Goal: Contribute content: Add original content to the website for others to see

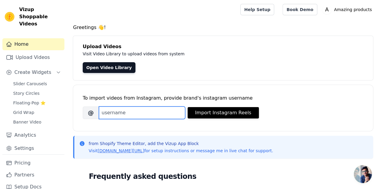
click at [126, 110] on input "Brand's Instagram Username" at bounding box center [142, 113] width 86 height 13
click at [131, 114] on input "Brand's Instagram Username" at bounding box center [142, 113] width 86 height 13
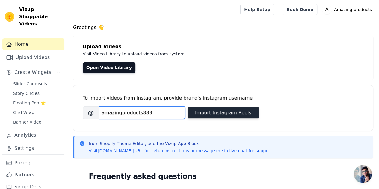
type input "amazingproducts883"
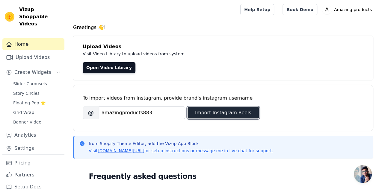
click at [206, 116] on button "Import Instagram Reels" at bounding box center [222, 112] width 71 height 11
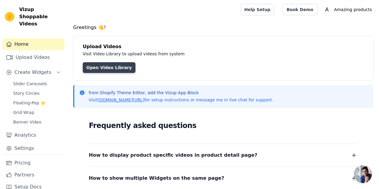
click at [116, 66] on link "Open Video Library" at bounding box center [109, 67] width 53 height 11
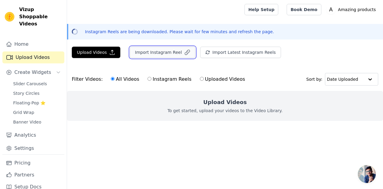
click at [168, 52] on button "Import Instagram Reel" at bounding box center [163, 52] width 66 height 11
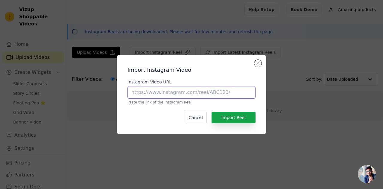
click at [187, 91] on input "Instagram Video URL" at bounding box center [192, 92] width 128 height 13
paste input "[URL][DOMAIN_NAME]"
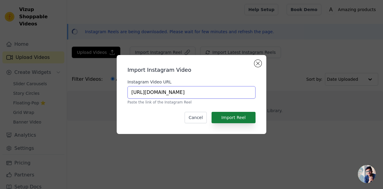
type input "[URL][DOMAIN_NAME]"
click at [219, 115] on button "Import Reel" at bounding box center [234, 117] width 44 height 11
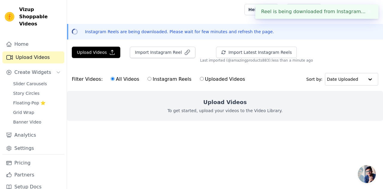
click at [219, 108] on p "To get started, upload your videos to the Video Library." at bounding box center [225, 111] width 115 height 6
